Goal: Task Accomplishment & Management: Complete application form

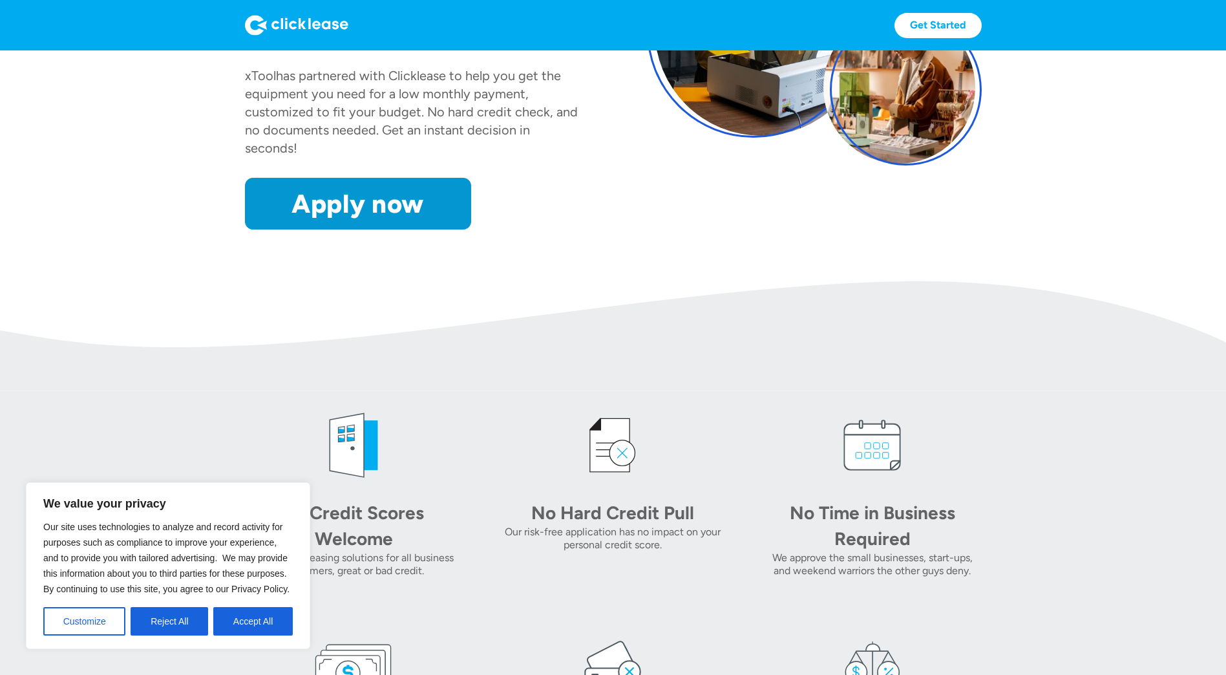
scroll to position [258, 0]
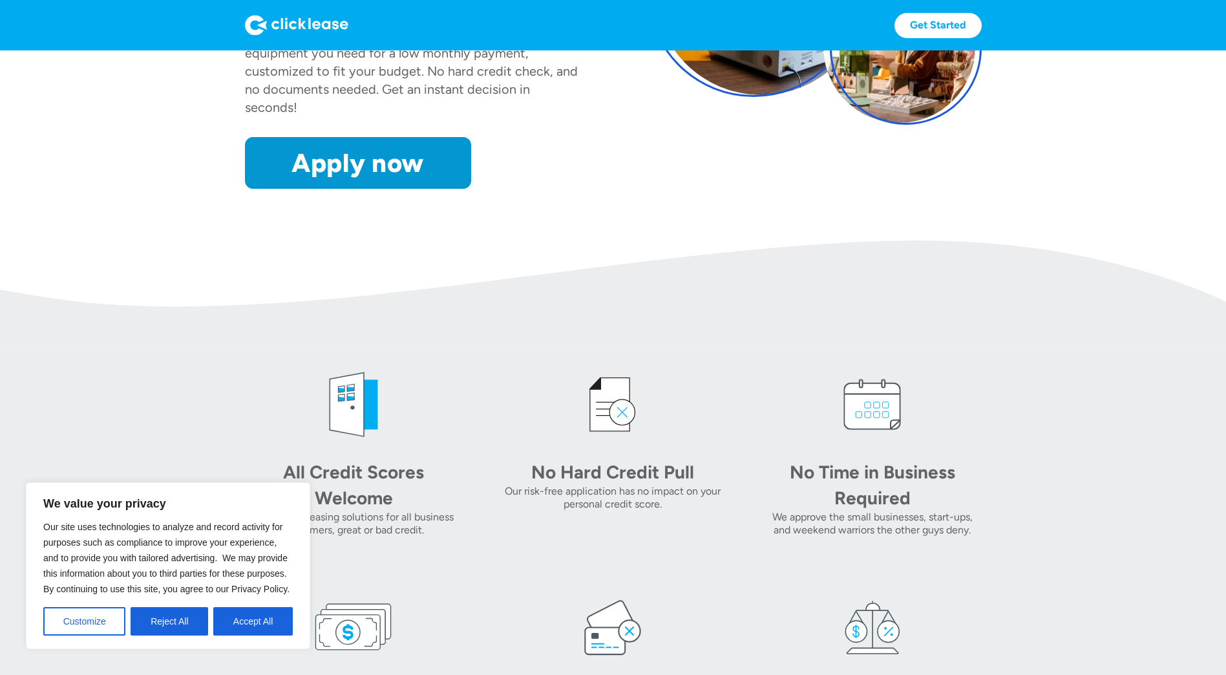
click at [240, 620] on button "Accept All" at bounding box center [252, 621] width 79 height 28
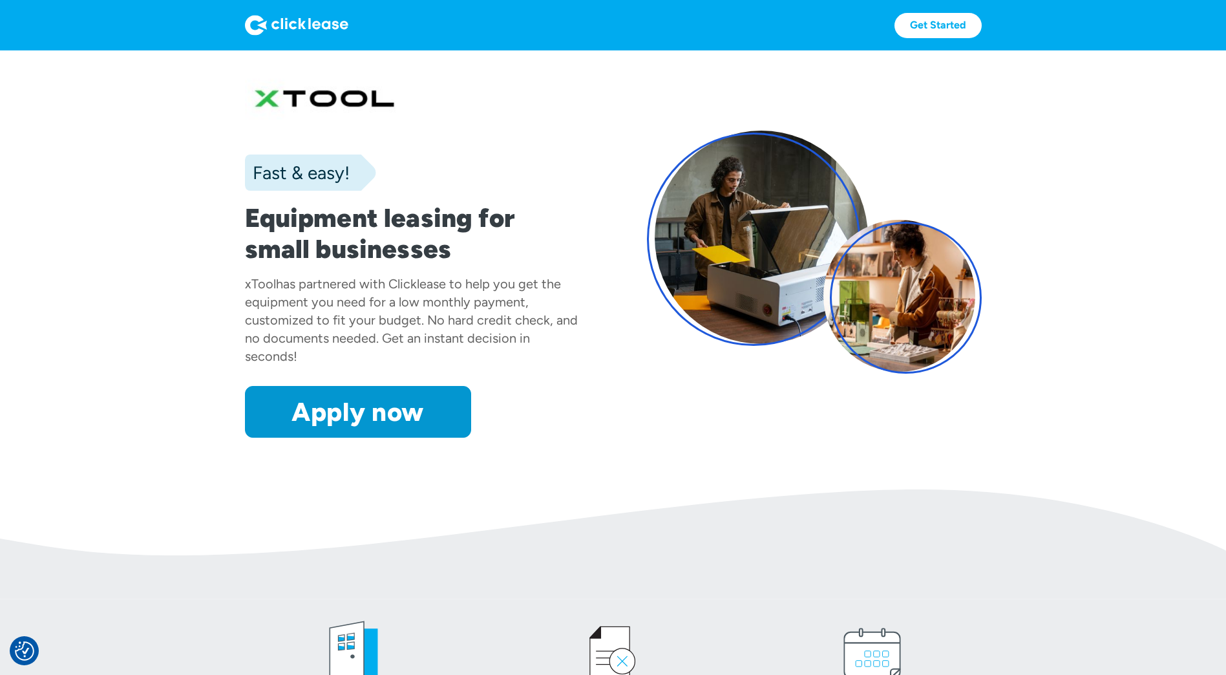
scroll to position [0, 0]
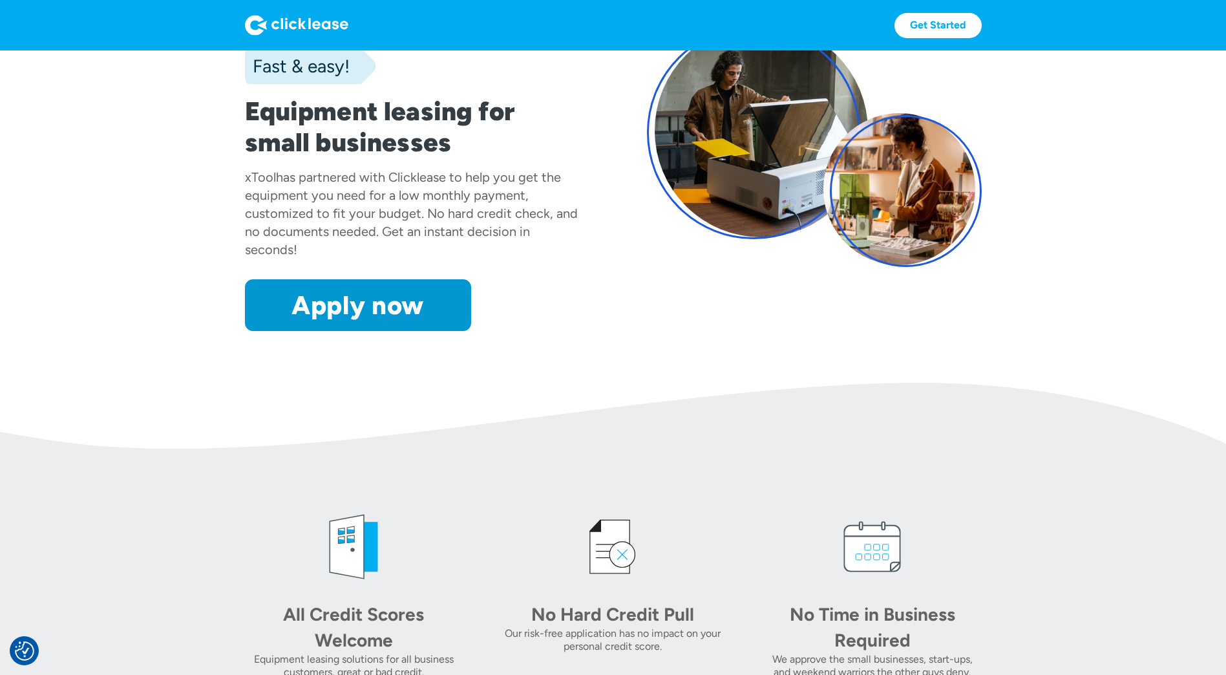
scroll to position [129, 0]
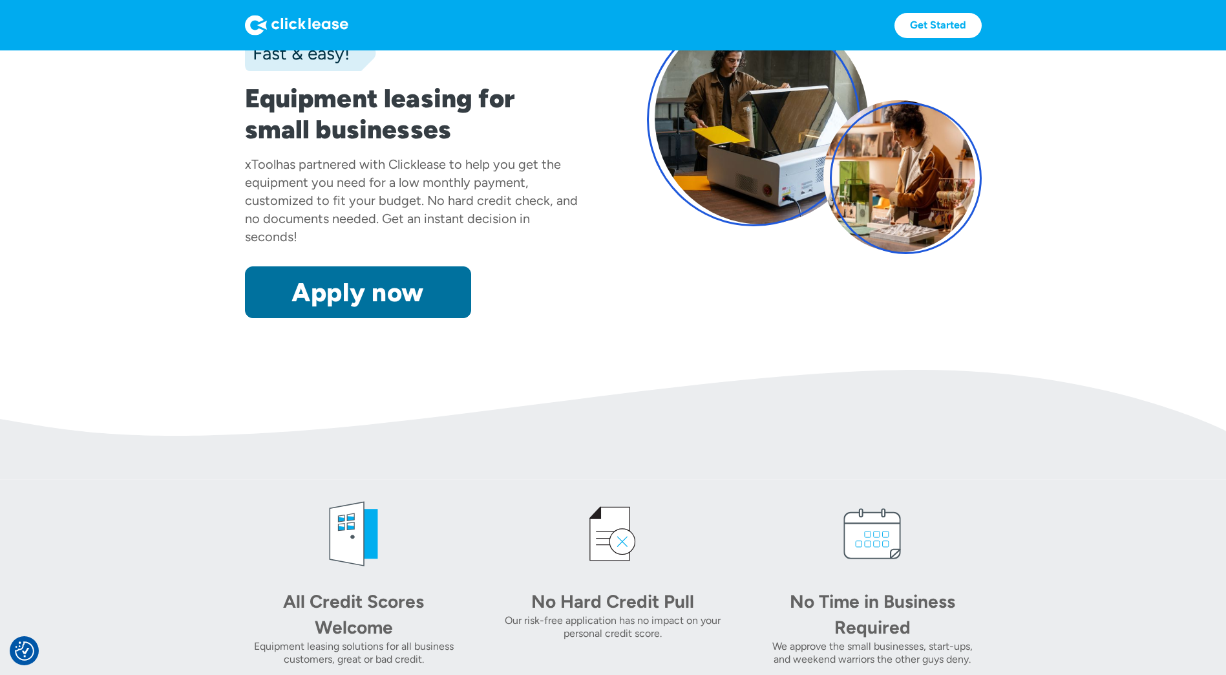
click at [352, 300] on link "Apply now" at bounding box center [358, 292] width 226 height 52
